Goal: Task Accomplishment & Management: Use online tool/utility

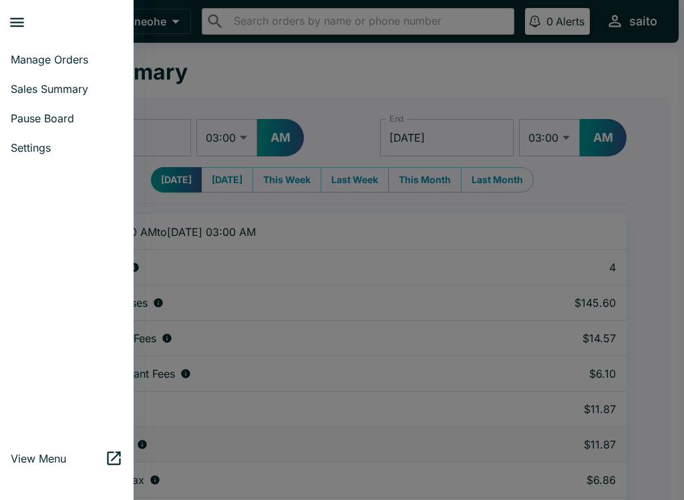
select select "03:00"
click at [61, 88] on span "Sales Summary" at bounding box center [67, 88] width 112 height 13
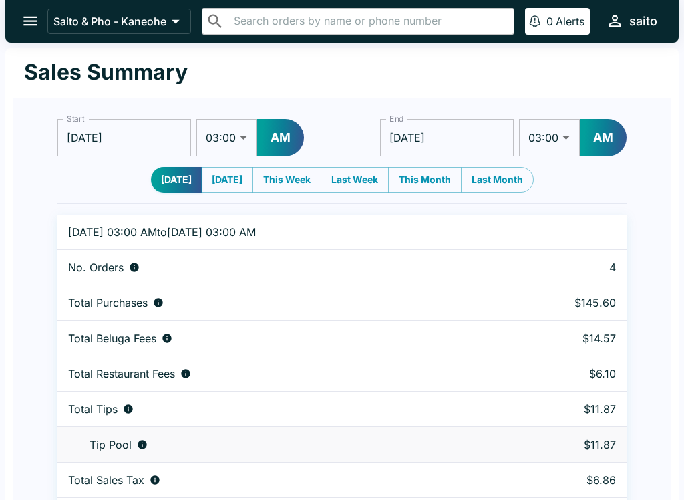
click at [24, 25] on icon "open drawer" at bounding box center [30, 21] width 14 height 9
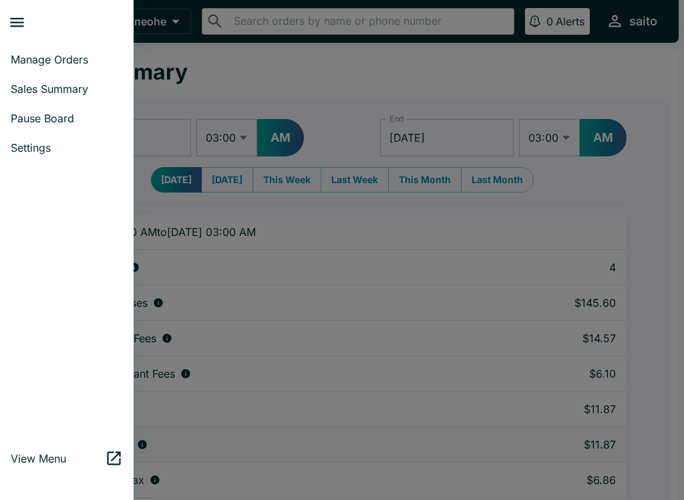
click at [33, 61] on span "Manage Orders" at bounding box center [67, 59] width 112 height 13
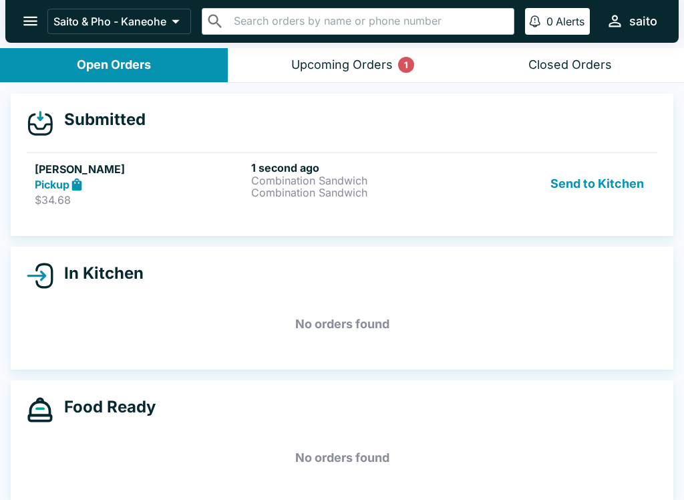
click at [140, 184] on div "Pickup" at bounding box center [140, 184] width 211 height 15
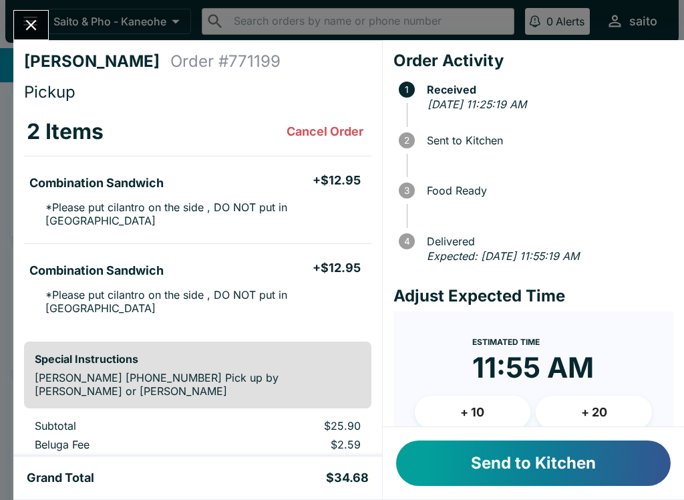
click at [488, 462] on button "Send to Kitchen" at bounding box center [533, 462] width 275 height 45
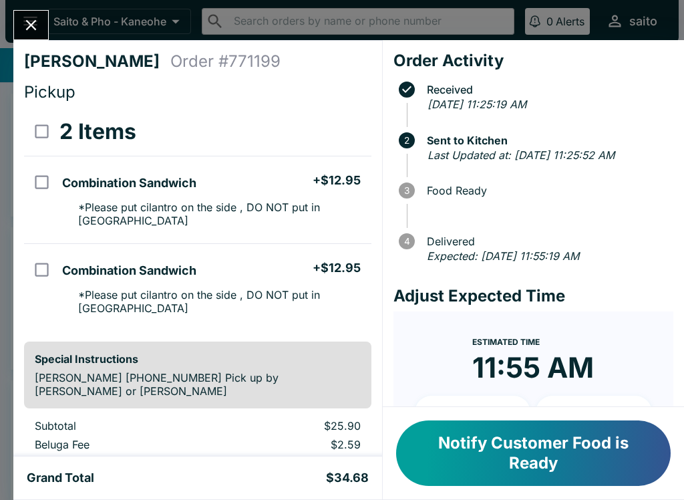
click at [500, 448] on button "Notify Customer Food is Ready" at bounding box center [533, 452] width 275 height 65
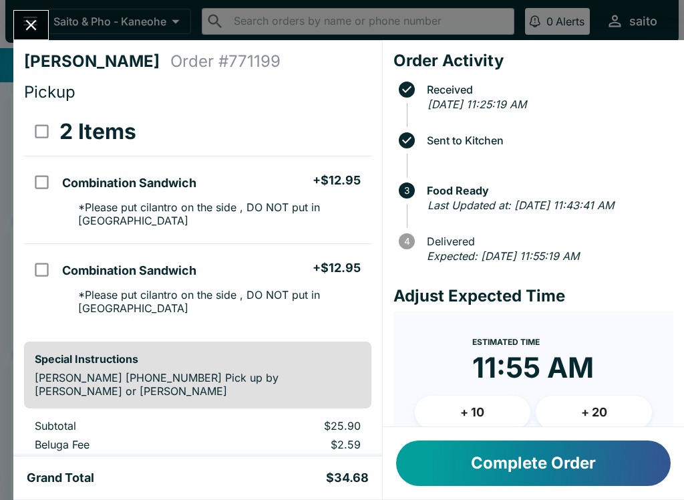
click at [486, 450] on button "Complete Order" at bounding box center [533, 462] width 275 height 45
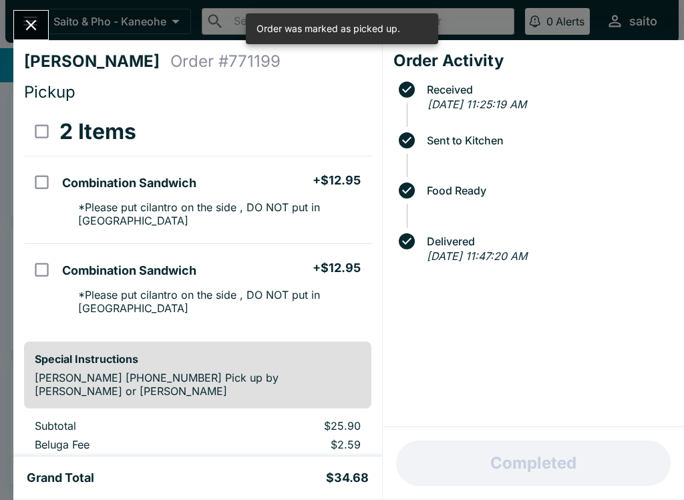
click at [30, 23] on icon "Close" at bounding box center [31, 25] width 11 height 11
